Goal: Transaction & Acquisition: Purchase product/service

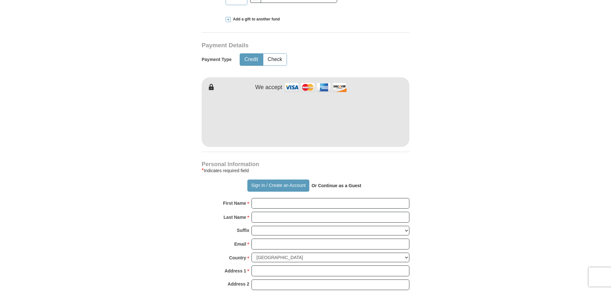
scroll to position [287, 0]
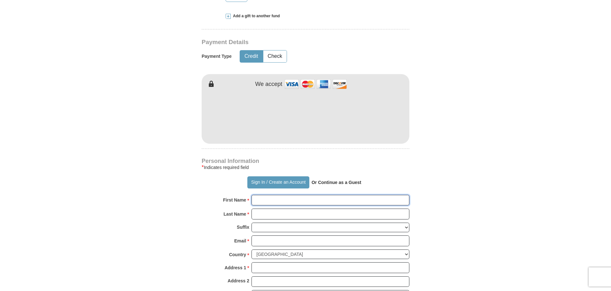
click at [283, 202] on input "First Name *" at bounding box center [330, 200] width 158 height 11
type input "Devear"
click at [275, 216] on input "Last Name *" at bounding box center [330, 214] width 158 height 11
type input "[PERSON_NAME]"
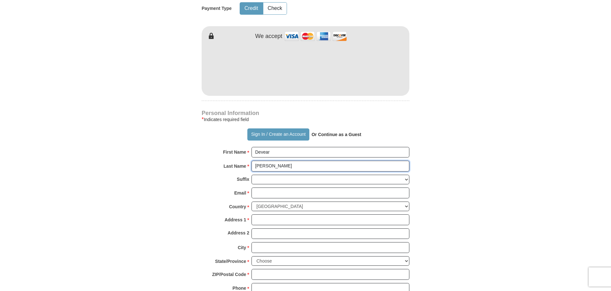
scroll to position [351, 0]
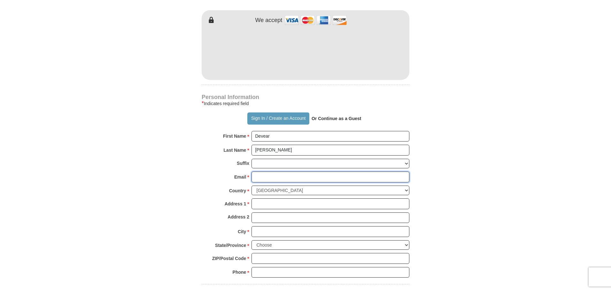
click at [270, 176] on input "Email *" at bounding box center [330, 177] width 158 height 11
type input "[EMAIL_ADDRESS][DOMAIN_NAME]"
type input "[STREET_ADDRESS]"
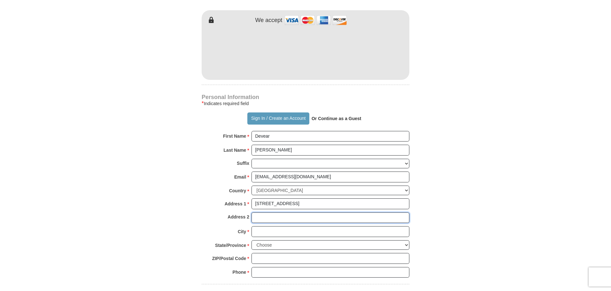
type input "Apt 6"
type input "[PERSON_NAME]"
select select "IN"
type input "46952"
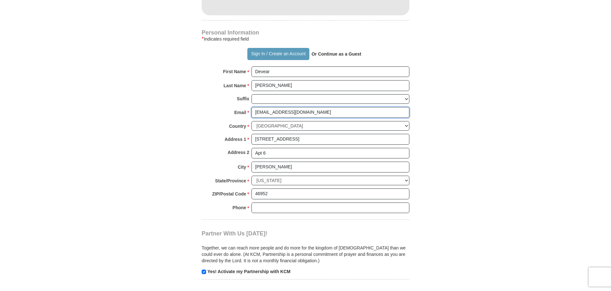
scroll to position [447, 0]
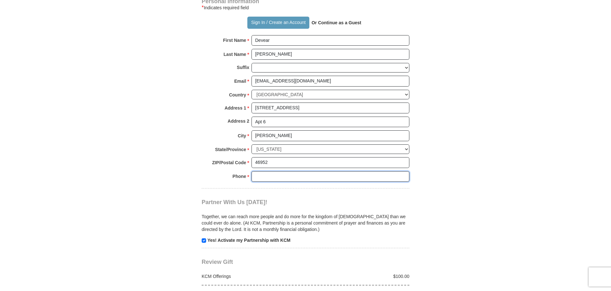
click at [265, 178] on input "Phone * *" at bounding box center [330, 176] width 158 height 11
type input "5738084045"
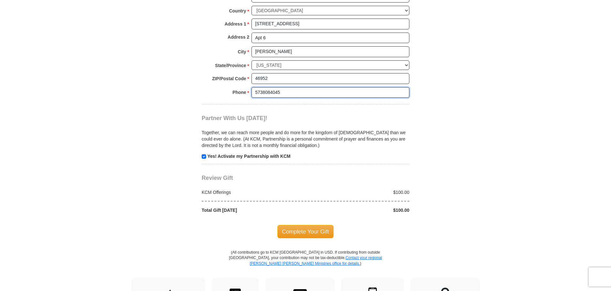
scroll to position [543, 0]
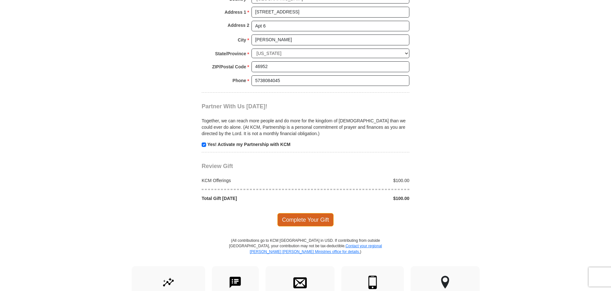
click at [306, 218] on span "Complete Your Gift" at bounding box center [305, 219] width 57 height 13
